Goal: Transaction & Acquisition: Purchase product/service

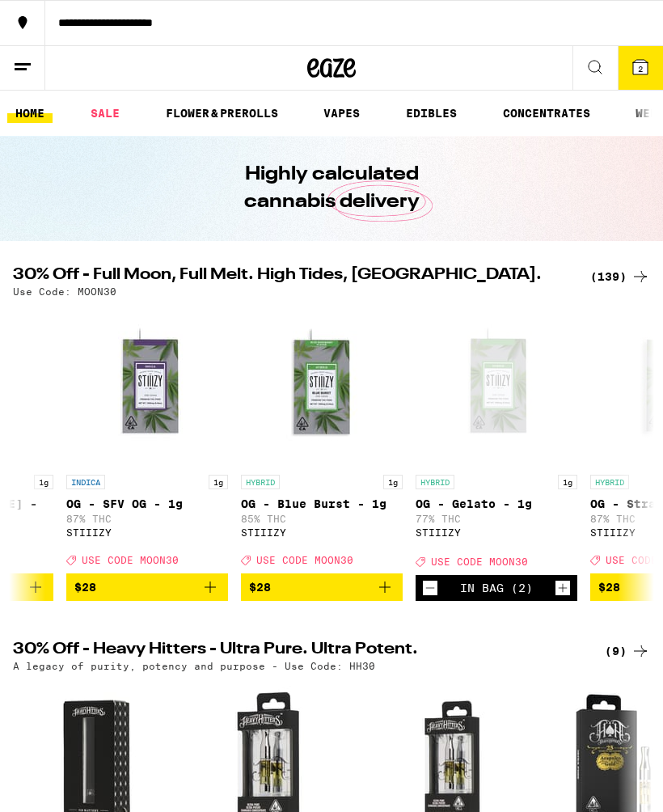
scroll to position [0, 17593]
